Goal: Check status: Check status

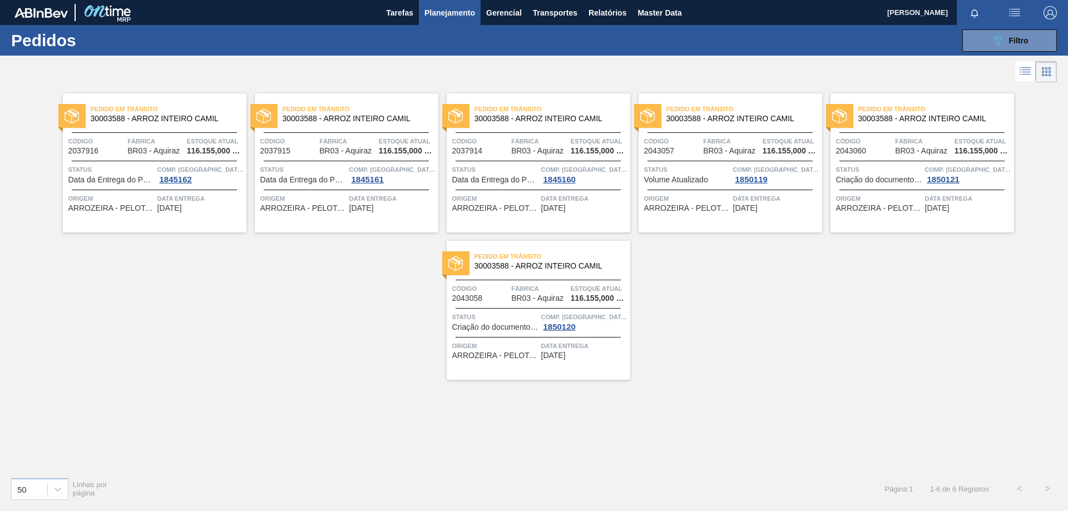
click at [994, 37] on icon "089F7B8B-B2A5-4AFE-B5C0-19BA573D28AC" at bounding box center [997, 40] width 13 height 13
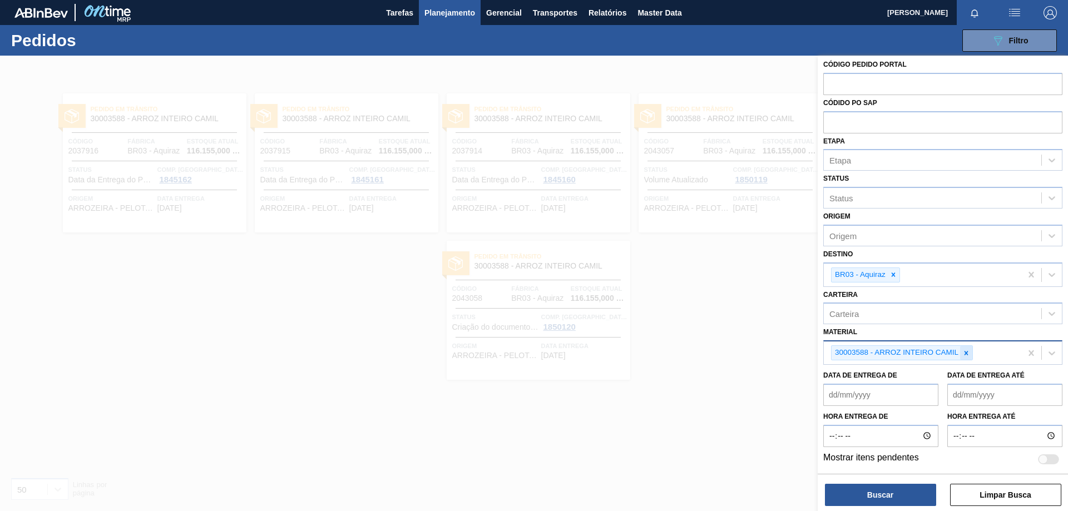
click at [965, 353] on icon at bounding box center [966, 353] width 8 height 8
paste input "30019068"
type input "30019068"
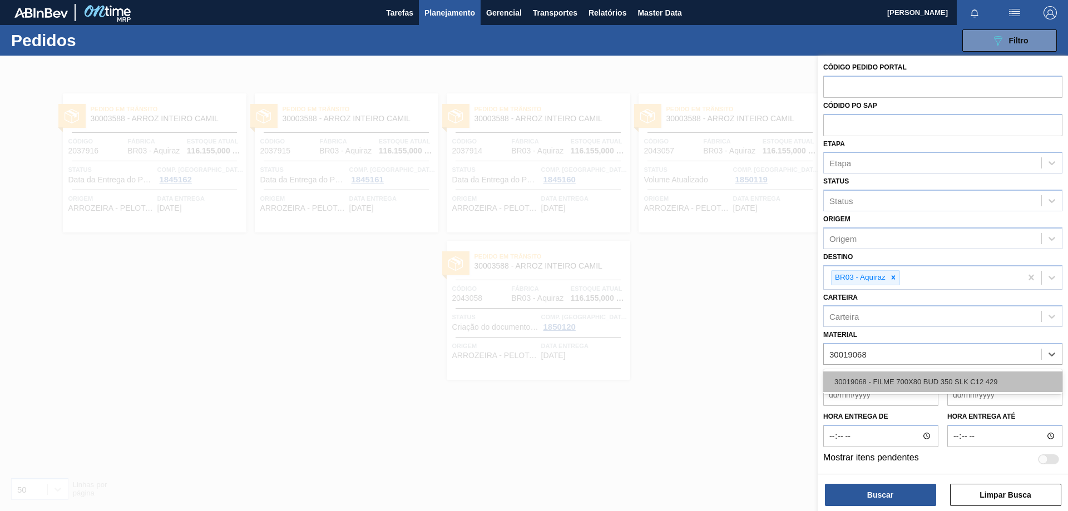
click at [961, 373] on div "30019068 - FILME 700X80 BUD 350 SLK C12 429" at bounding box center [942, 382] width 239 height 21
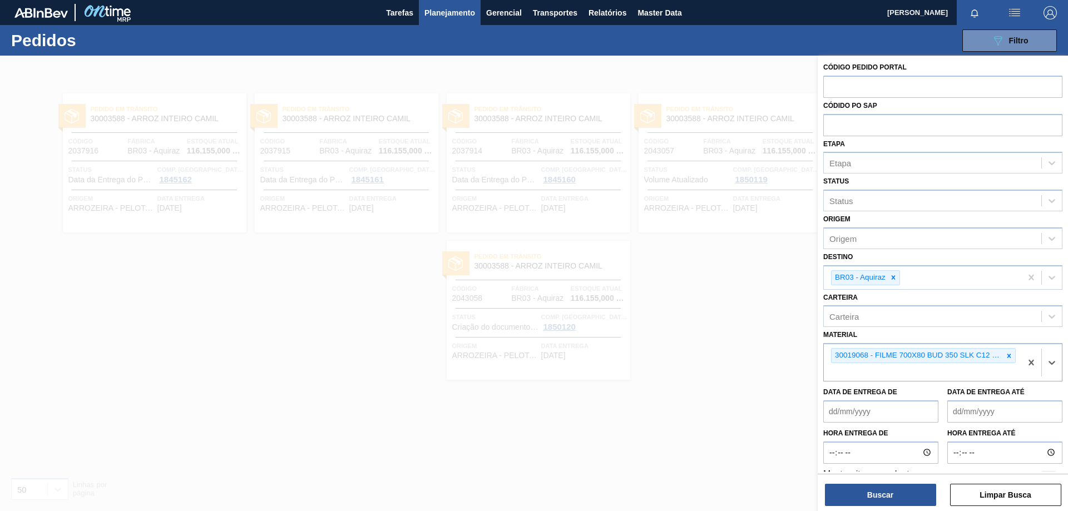
scroll to position [4, 0]
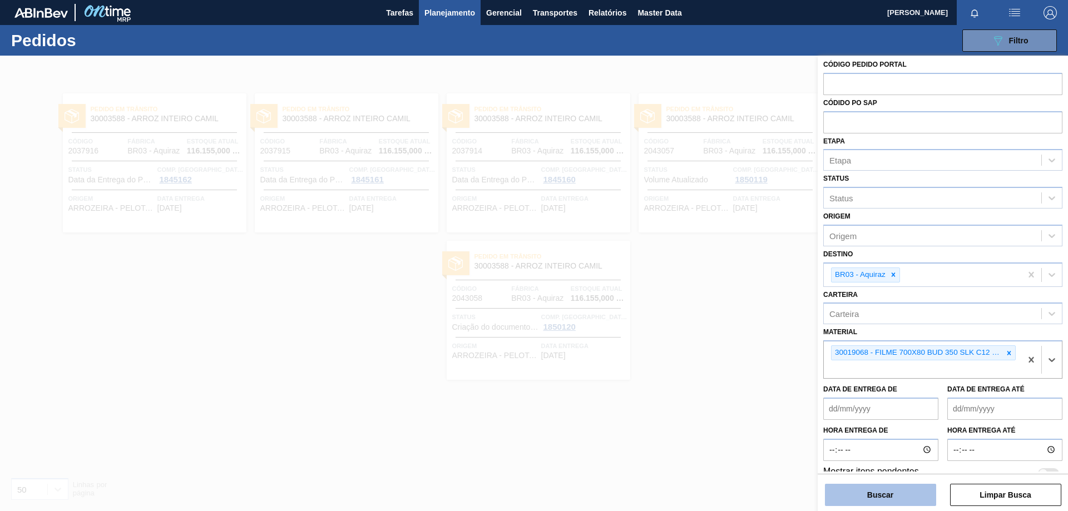
click at [888, 493] on button "Buscar" at bounding box center [880, 495] width 111 height 22
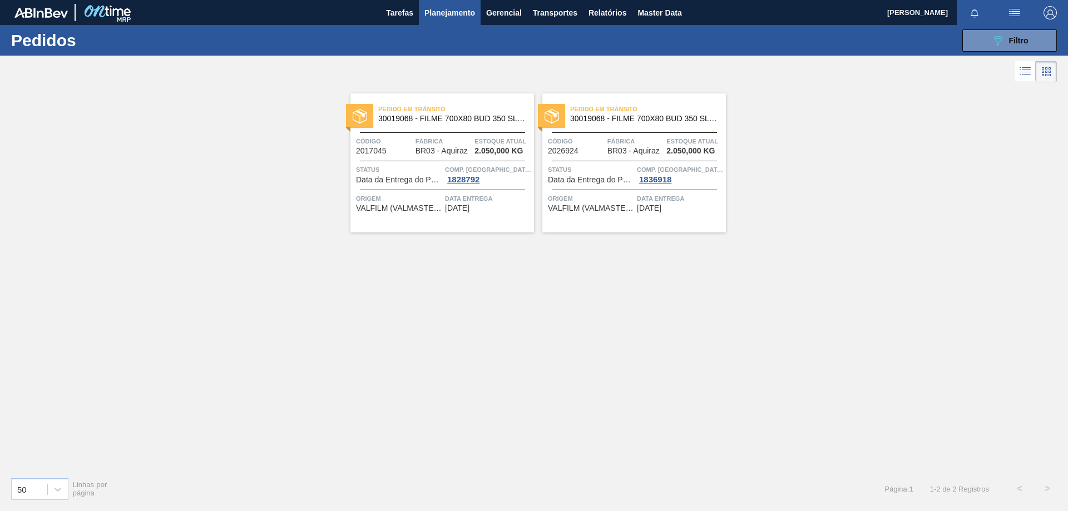
click at [408, 163] on div "Pedido em Trânsito 30019068 - FILME 700X80 BUD 350 SLK C12 429 Código 2017045 F…" at bounding box center [442, 162] width 184 height 139
